Goal: Task Accomplishment & Management: Complete application form

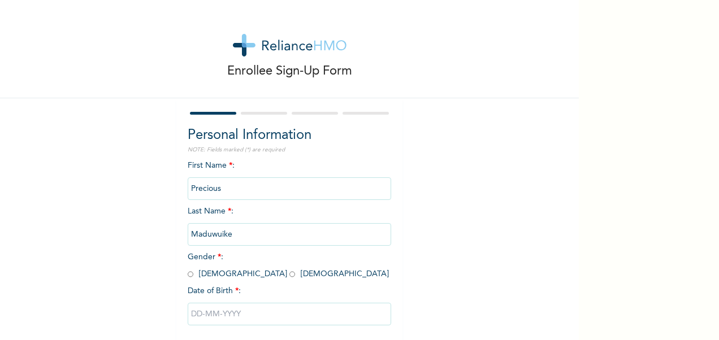
click at [290, 278] on input "radio" at bounding box center [293, 274] width 6 height 11
radio input "true"
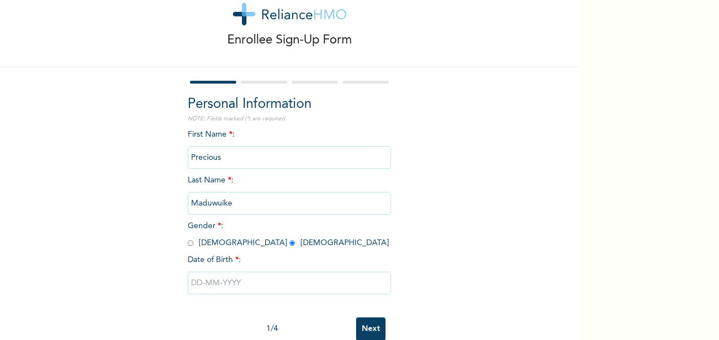
scroll to position [59, 0]
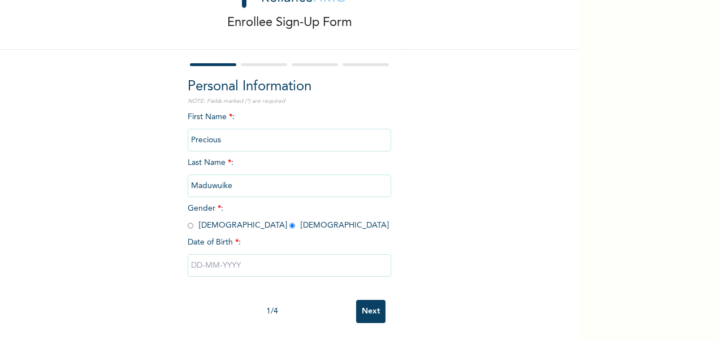
click at [197, 254] on input "text" at bounding box center [290, 265] width 204 height 23
select select "9"
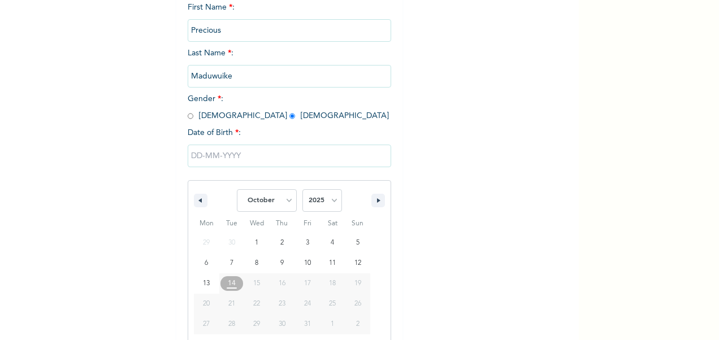
scroll to position [174, 0]
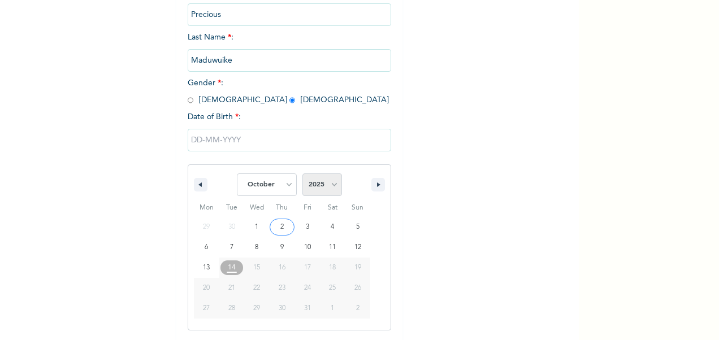
click at [330, 186] on select "2025 2024 2023 2022 2021 2020 2019 2018 2017 2016 2015 2014 2013 2012 2011 2010…" at bounding box center [323, 185] width 40 height 23
select select "1995"
click at [303, 175] on select "2025 2024 2023 2022 2021 2020 2019 2018 2017 2016 2015 2014 2013 2012 2011 2010…" at bounding box center [323, 185] width 40 height 23
click at [287, 188] on select "January February March April May June July August September October November De…" at bounding box center [267, 185] width 60 height 23
select select "5"
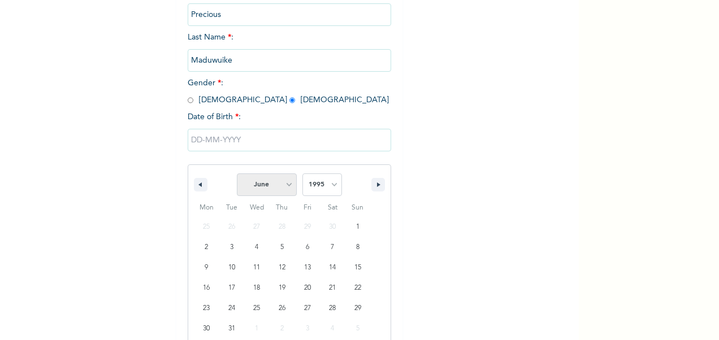
click at [237, 175] on select "January February March April May June July August September October November De…" at bounding box center [267, 185] width 60 height 23
type input "[DATE]"
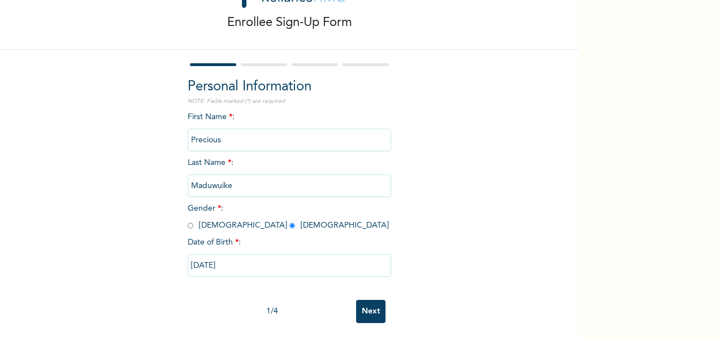
click at [361, 300] on input "Next" at bounding box center [370, 311] width 29 height 23
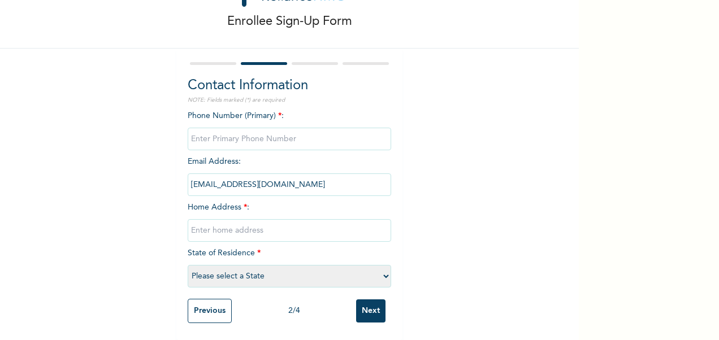
click at [229, 130] on input "phone" at bounding box center [290, 139] width 204 height 23
type input "09075526765"
click at [240, 224] on input "text" at bounding box center [290, 230] width 204 height 23
click at [444, 207] on div "Enrollee Sign-Up Form Contact Information NOTE: Fields marked (*) are required …" at bounding box center [289, 145] width 579 height 390
click at [382, 269] on select "Please select a State [PERSON_NAME] (FCT) [PERSON_NAME] Ibom [GEOGRAPHIC_DATA] …" at bounding box center [290, 276] width 204 height 23
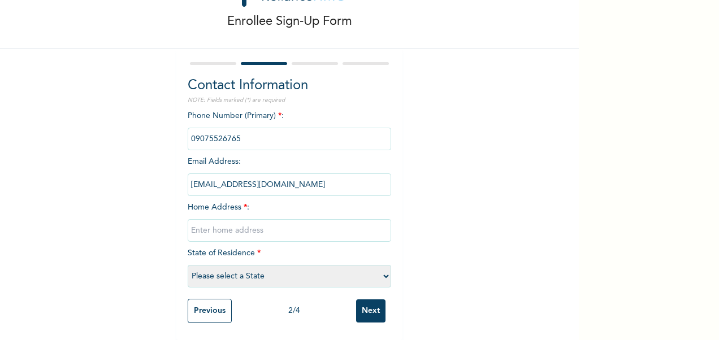
select select "25"
click at [188, 265] on select "Please select a State [PERSON_NAME] (FCT) [PERSON_NAME] Ibom [GEOGRAPHIC_DATA] …" at bounding box center [290, 276] width 204 height 23
click at [267, 220] on input "text" at bounding box center [290, 230] width 204 height 23
type input "[STREET_ADDRESS][PERSON_NAME]"
click at [369, 304] on input "Next" at bounding box center [370, 311] width 29 height 23
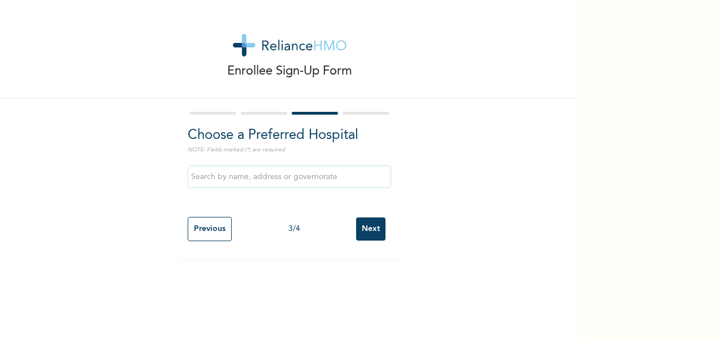
scroll to position [0, 0]
click at [244, 175] on input "text" at bounding box center [290, 177] width 204 height 23
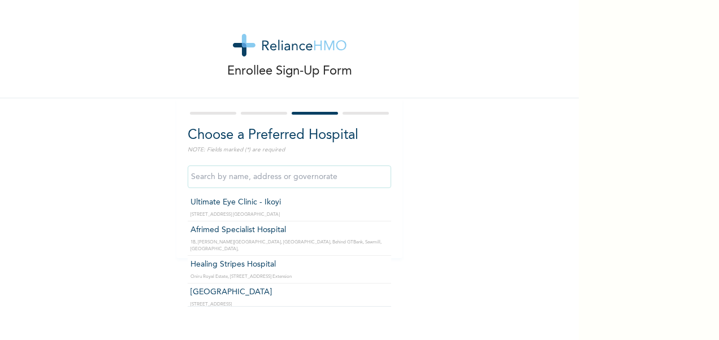
type input "e"
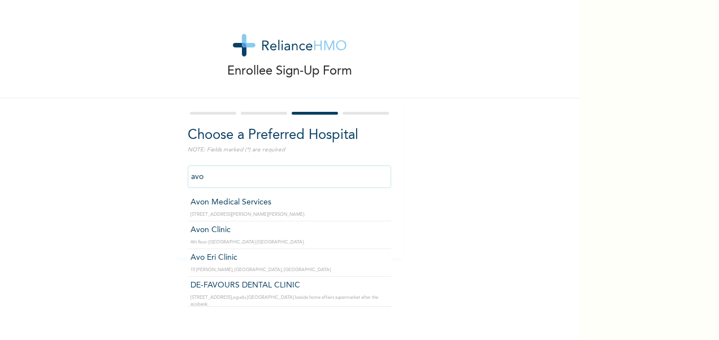
type input "Avon Medical Services"
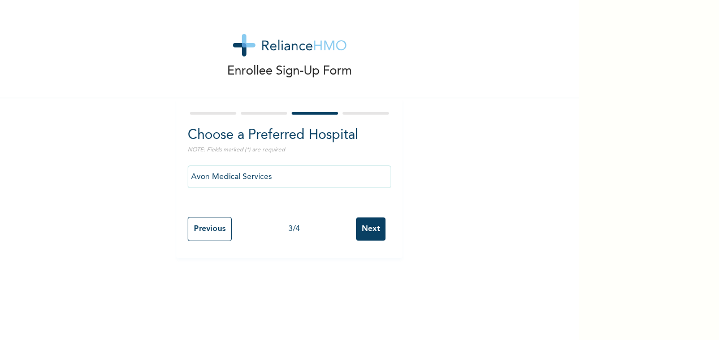
click at [365, 228] on input "Next" at bounding box center [370, 229] width 29 height 23
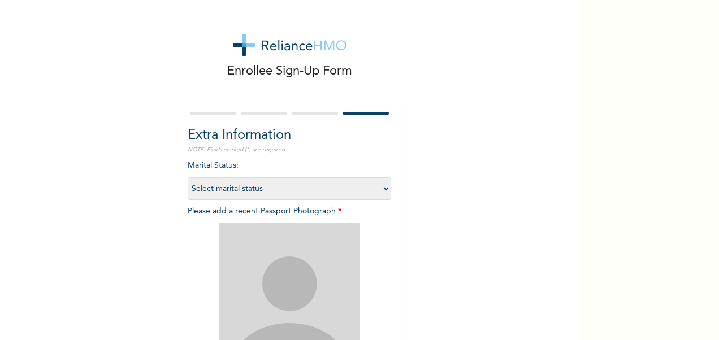
click at [384, 189] on select "Select marital status [DEMOGRAPHIC_DATA] Married [DEMOGRAPHIC_DATA] Widow/[DEMO…" at bounding box center [290, 189] width 204 height 23
select select "1"
click at [188, 178] on select "Select marital status [DEMOGRAPHIC_DATA] Married [DEMOGRAPHIC_DATA] Widow/[DEMO…" at bounding box center [290, 189] width 204 height 23
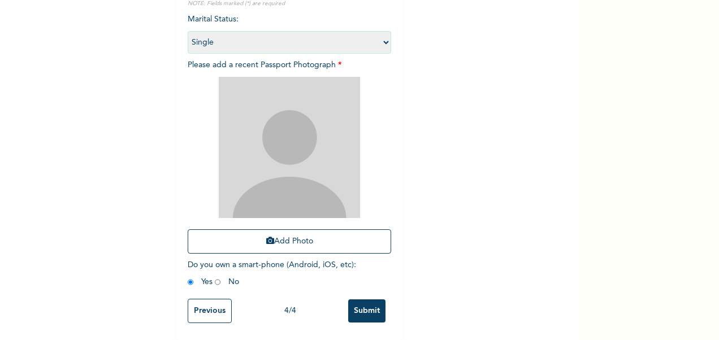
scroll to position [146, 0]
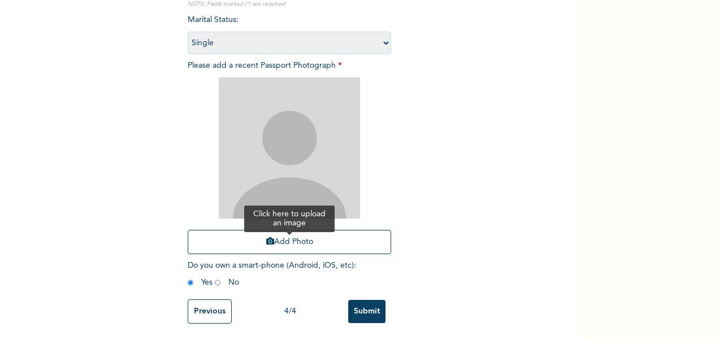
click at [302, 245] on button "Add Photo" at bounding box center [290, 242] width 204 height 24
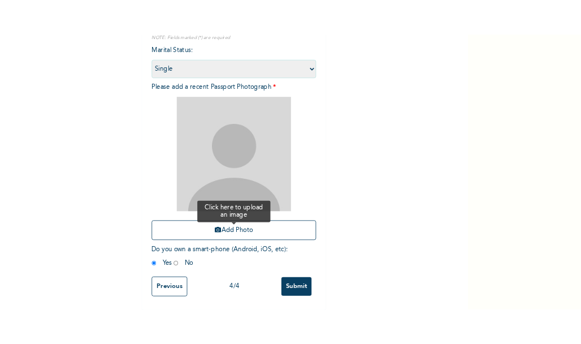
scroll to position [3, 0]
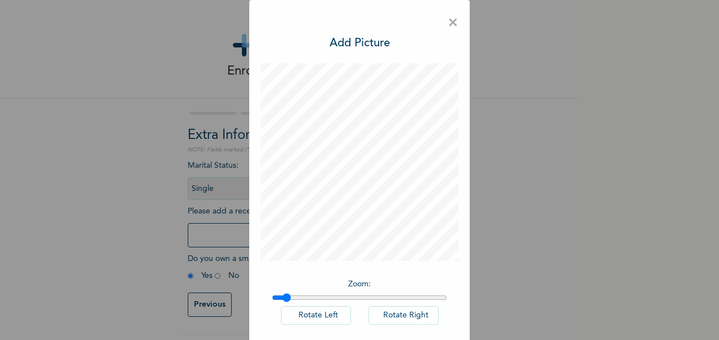
click at [283, 296] on input "range" at bounding box center [359, 297] width 175 height 9
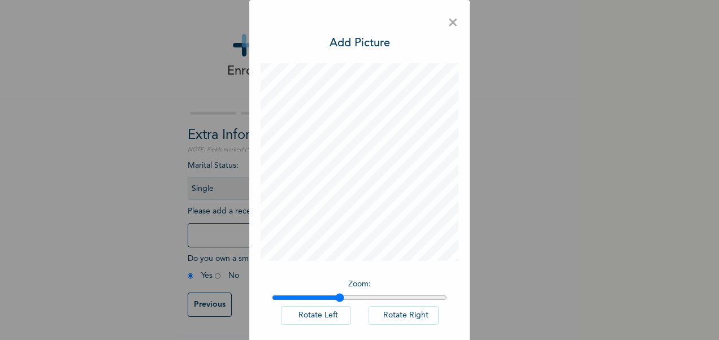
drag, startPoint x: 283, startPoint y: 296, endPoint x: 335, endPoint y: 302, distance: 52.3
type input "1.38"
click at [335, 302] on input "range" at bounding box center [359, 297] width 175 height 9
drag, startPoint x: 575, startPoint y: 165, endPoint x: 573, endPoint y: 246, distance: 81.4
click at [573, 246] on div "× Add Picture Zoom : Rotate Left Rotate Right DONE" at bounding box center [359, 170] width 719 height 340
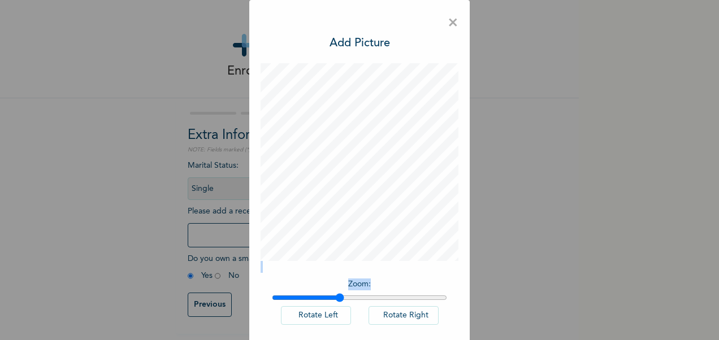
drag, startPoint x: 573, startPoint y: 246, endPoint x: 574, endPoint y: 293, distance: 46.9
click at [574, 293] on div "× Add Picture Zoom : Rotate Left Rotate Right DONE" at bounding box center [359, 170] width 719 height 340
click at [407, 273] on div "Zoom : Rotate Left Rotate Right" at bounding box center [360, 308] width 198 height 70
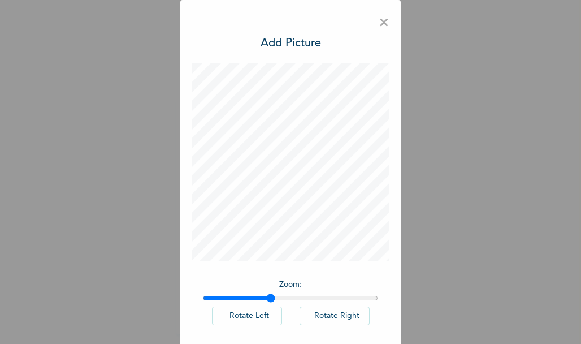
scroll to position [50, 0]
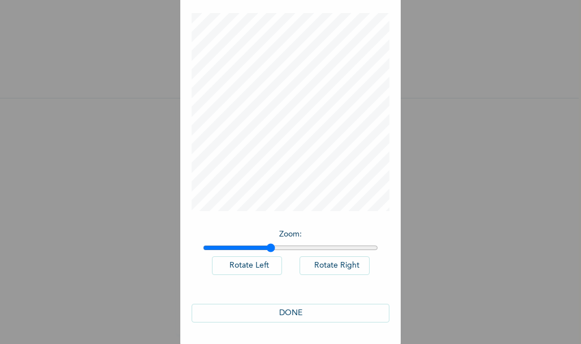
click at [292, 313] on button "DONE" at bounding box center [291, 313] width 198 height 19
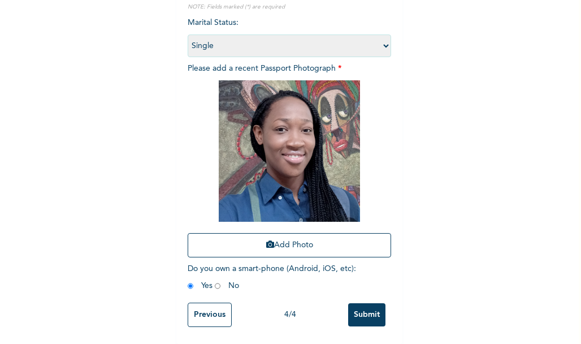
scroll to position [153, 0]
click at [365, 312] on input "Submit" at bounding box center [366, 314] width 37 height 23
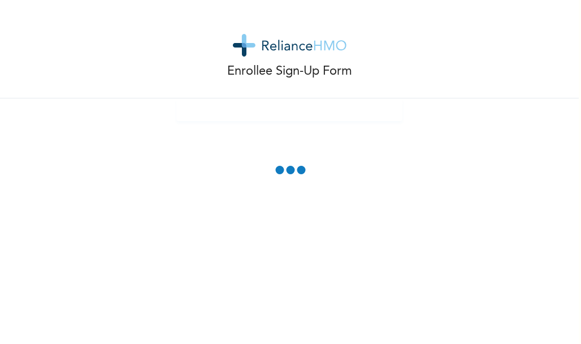
scroll to position [0, 0]
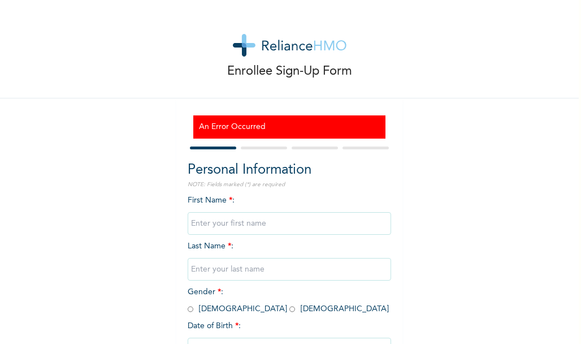
click at [273, 226] on input "text" at bounding box center [290, 223] width 204 height 23
type input "Precious"
type input "Maduwuike"
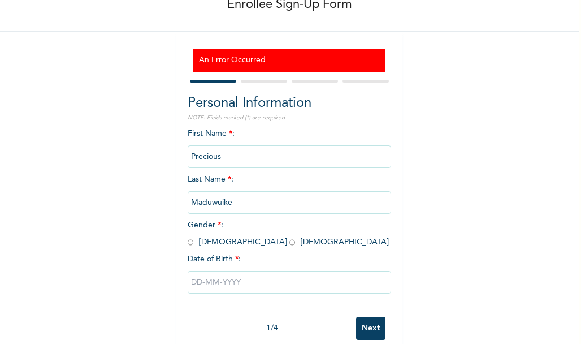
scroll to position [89, 0]
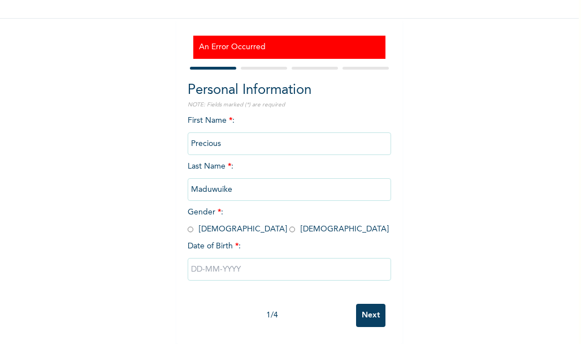
click at [290, 224] on input "radio" at bounding box center [293, 229] width 6 height 11
radio input "true"
click at [221, 262] on input "text" at bounding box center [290, 269] width 204 height 23
select select "9"
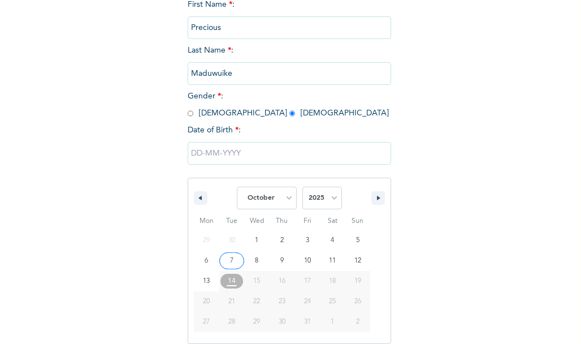
scroll to position [206, 0]
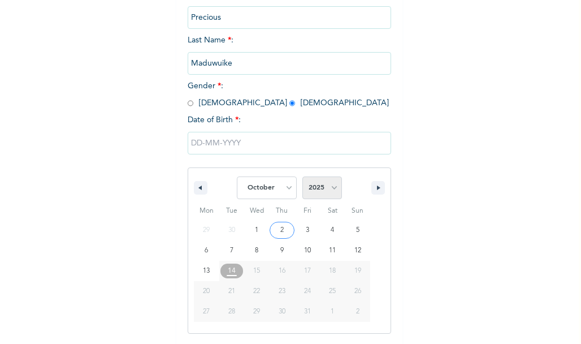
click at [329, 189] on select "2025 2024 2023 2022 2021 2020 2019 2018 2017 2016 2015 2014 2013 2012 2011 2010…" at bounding box center [323, 187] width 40 height 23
select select "1995"
click at [303, 178] on select "2025 2024 2023 2022 2021 2020 2019 2018 2017 2016 2015 2014 2013 2012 2011 2010…" at bounding box center [323, 187] width 40 height 23
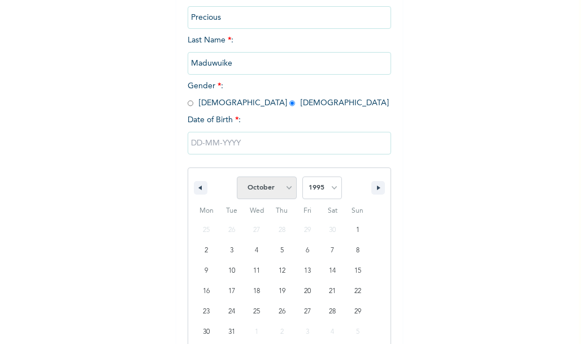
click at [284, 188] on select "January February March April May June July August September October November De…" at bounding box center [267, 187] width 60 height 23
select select "5"
click at [237, 178] on select "January February March April May June July August September October November De…" at bounding box center [267, 187] width 60 height 23
type input "[DATE]"
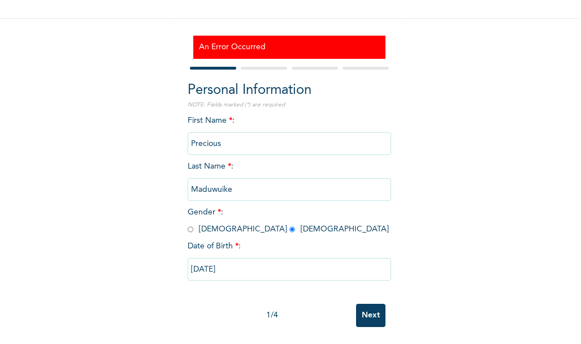
click at [366, 304] on input "Next" at bounding box center [370, 315] width 29 height 23
